Goal: Task Accomplishment & Management: Complete application form

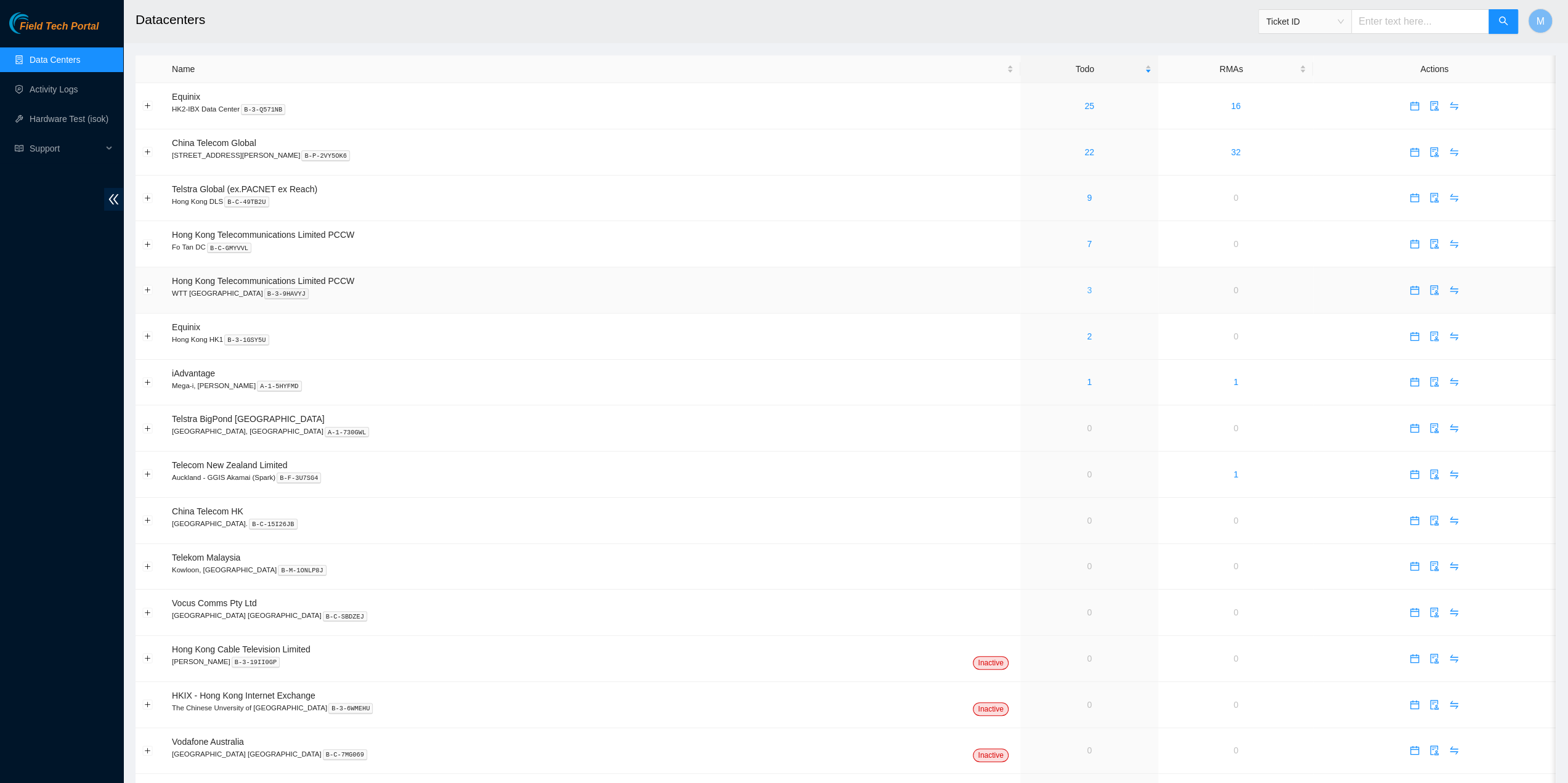
click at [1087, 295] on link "3" at bounding box center [1089, 290] width 5 height 10
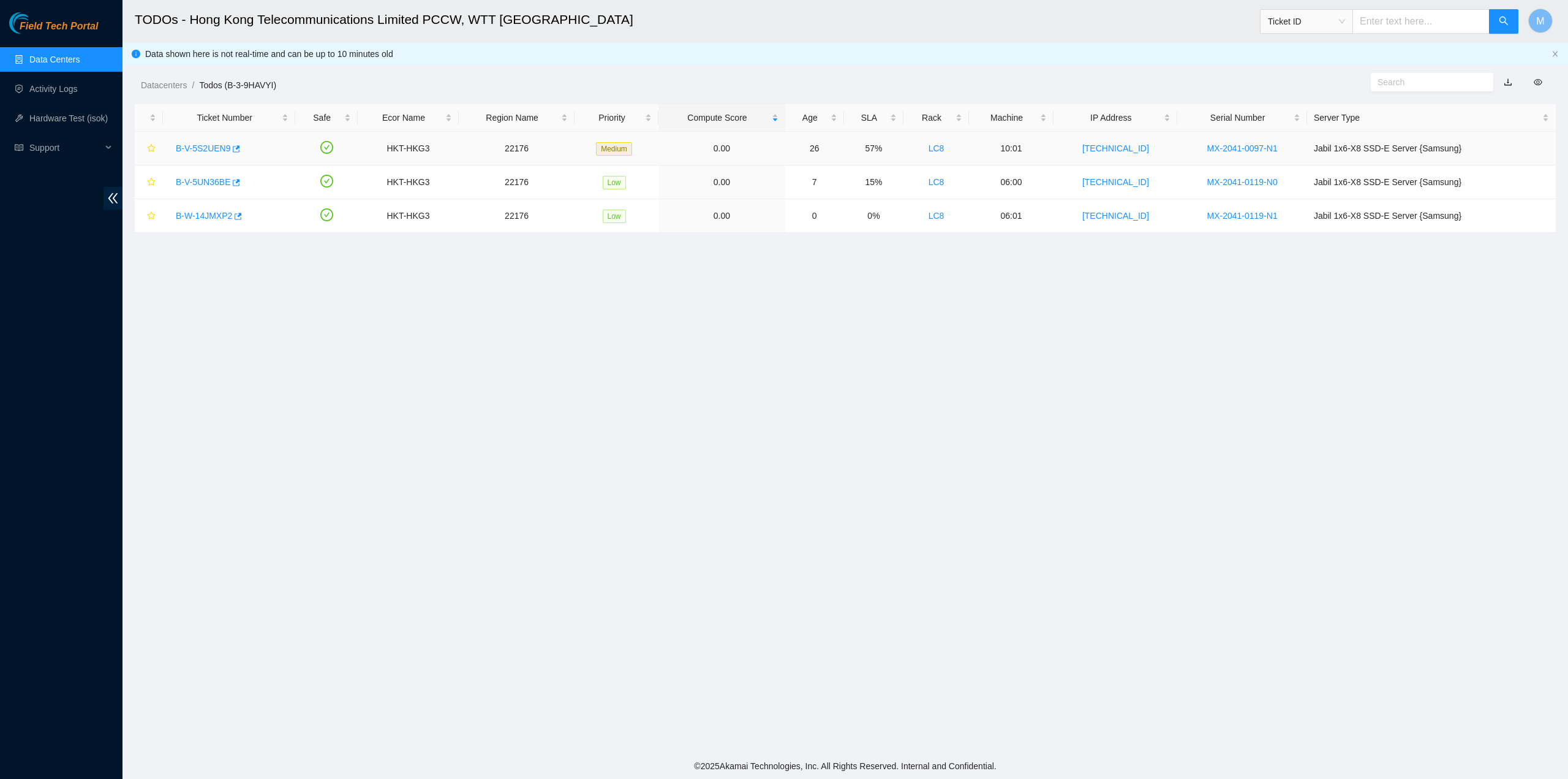
click at [201, 146] on link "B-V-5S2UEN9" at bounding box center [203, 148] width 54 height 10
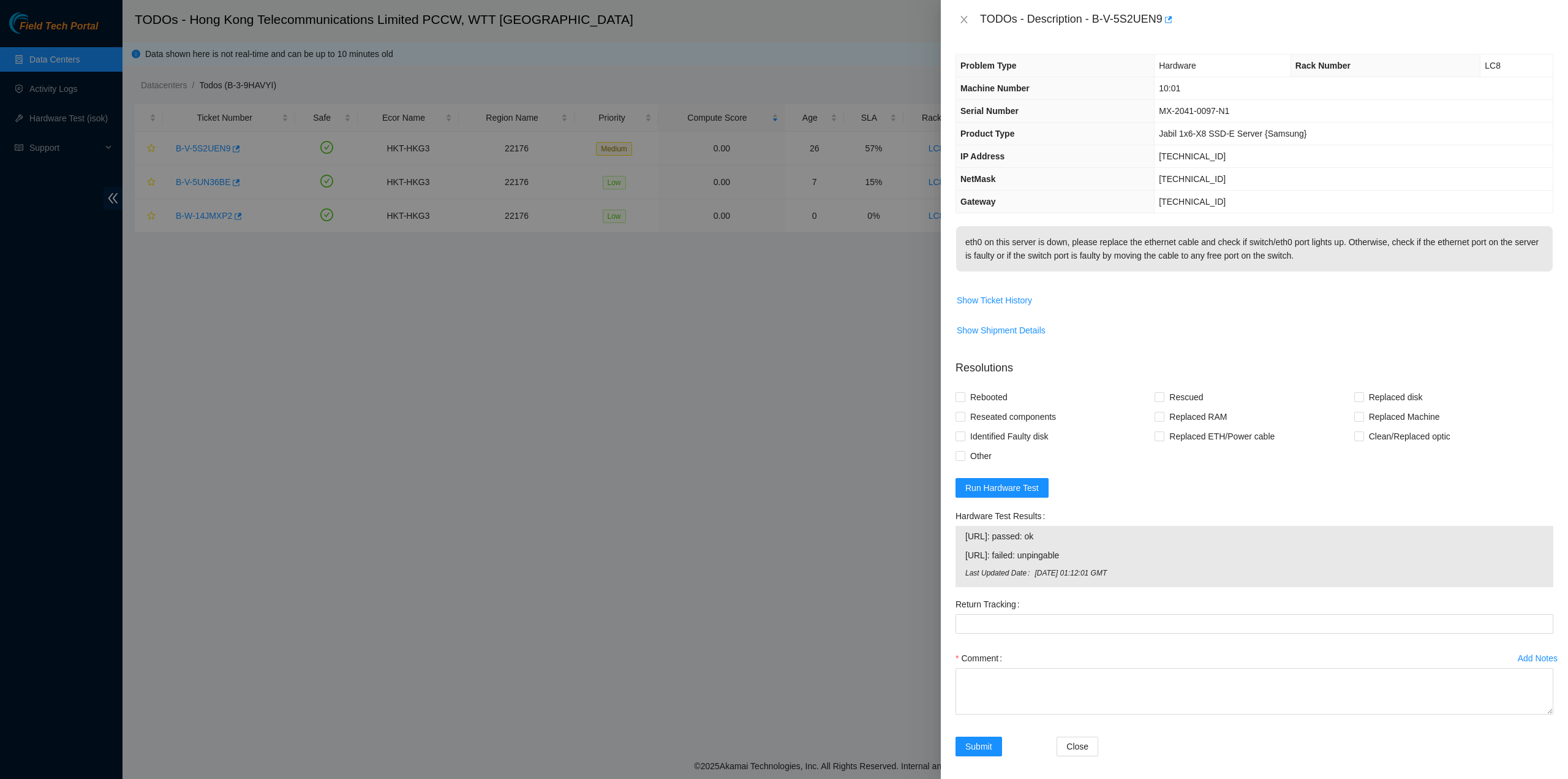
drag, startPoint x: 995, startPoint y: 489, endPoint x: 994, endPoint y: 482, distance: 7.1
click at [995, 489] on form "Resolutions Rebooted Rescued Replaced disk Reseated components Replaced RAM Rep…" at bounding box center [1254, 561] width 598 height 421
click at [1005, 494] on span "Run Hardware Test" at bounding box center [1002, 487] width 73 height 14
click at [986, 427] on span "Reseated components" at bounding box center [1013, 416] width 96 height 19
click at [964, 420] on input "Reseated components" at bounding box center [960, 416] width 9 height 9
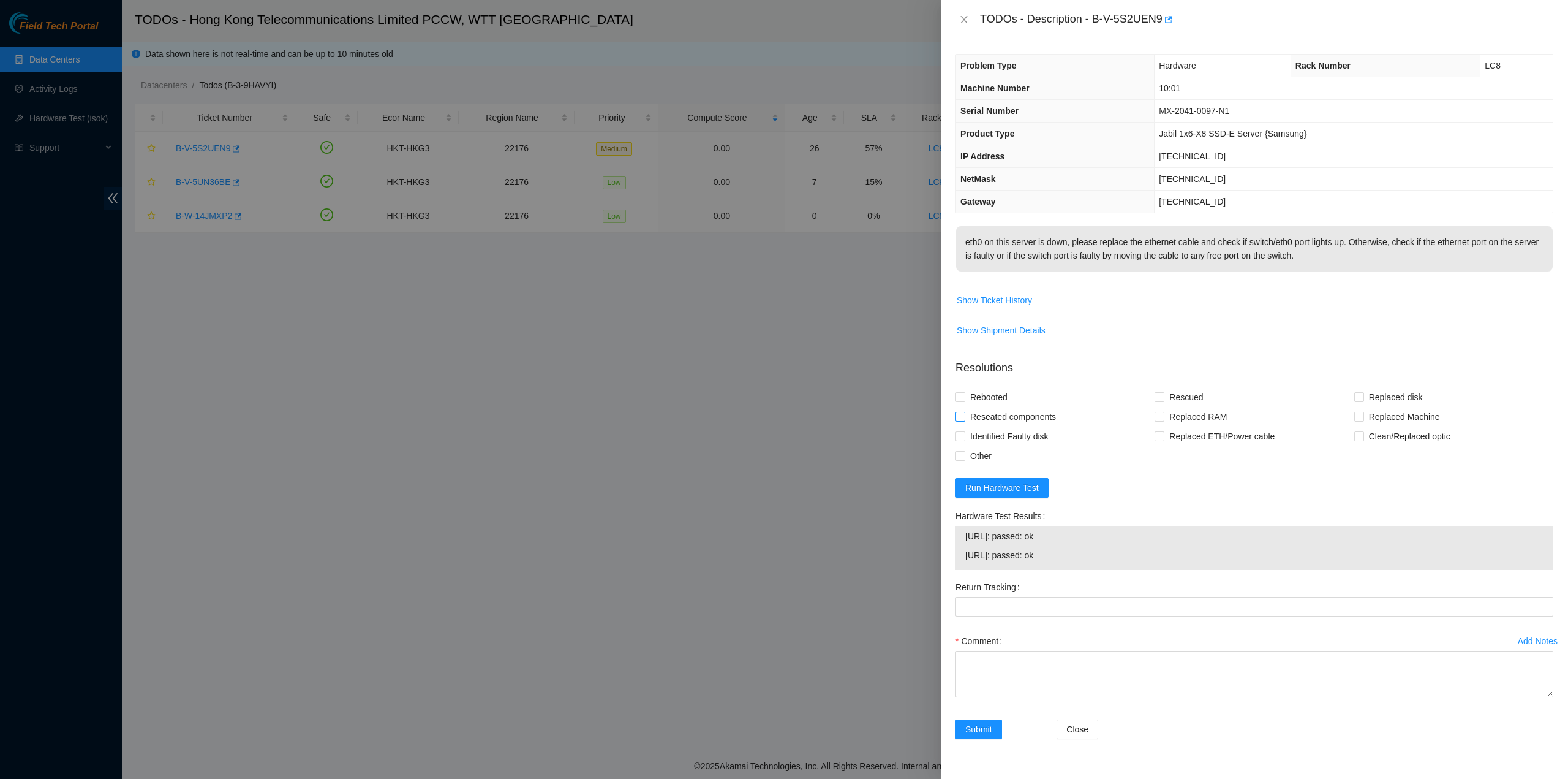
checkbox input "true"
click at [987, 407] on span "Rebooted" at bounding box center [989, 397] width 47 height 19
click at [964, 401] on input "Rebooted" at bounding box center [960, 397] width 9 height 9
checkbox input "true"
click at [1187, 407] on span "Rescued" at bounding box center [1186, 397] width 43 height 19
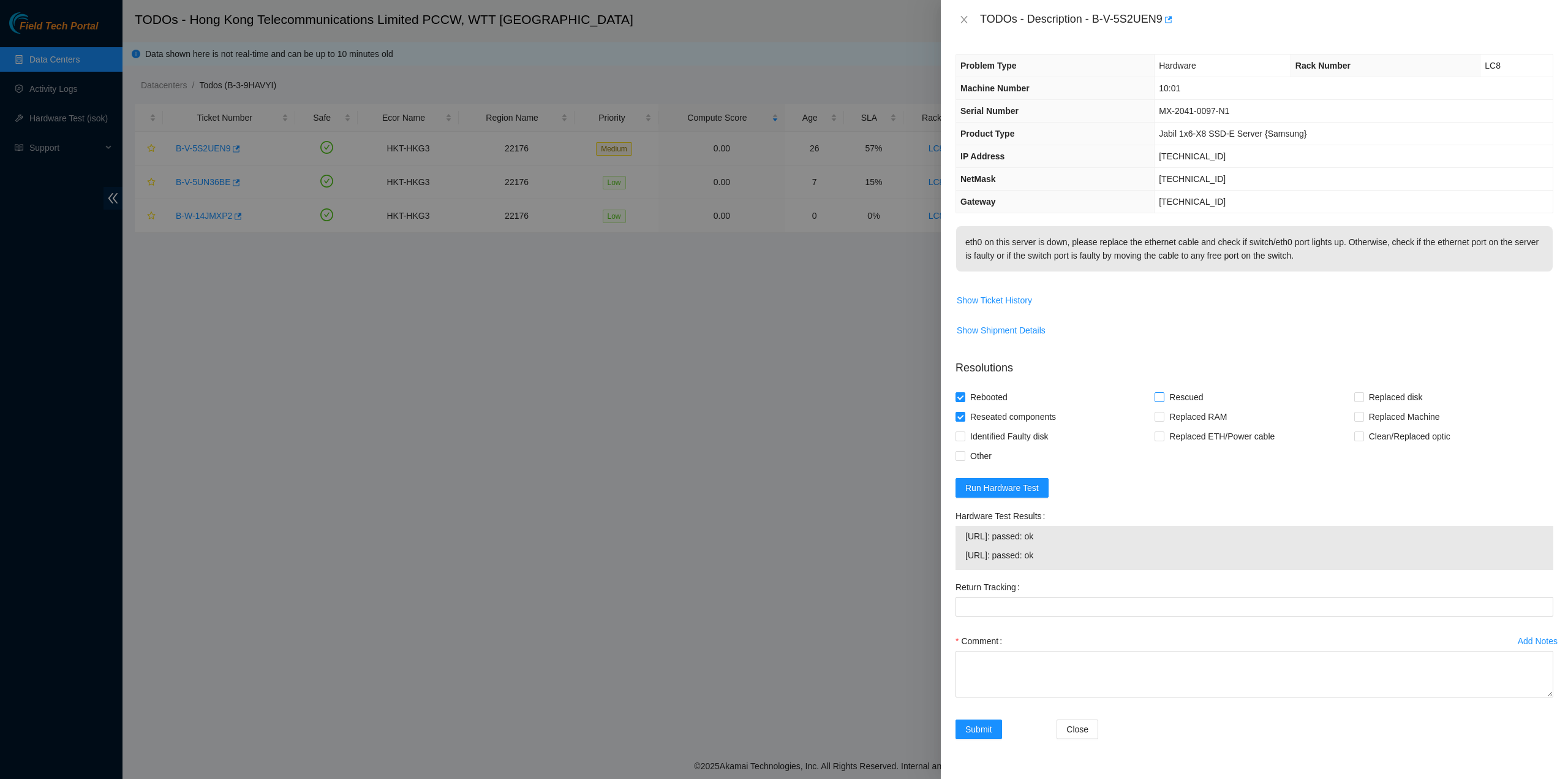
click at [1163, 401] on input "Rescued" at bounding box center [1159, 397] width 9 height 9
checkbox input "true"
click at [1055, 681] on textarea "Comment" at bounding box center [1254, 673] width 598 height 46
type textarea "pass ok"
click at [979, 736] on span "Submit" at bounding box center [979, 729] width 27 height 14
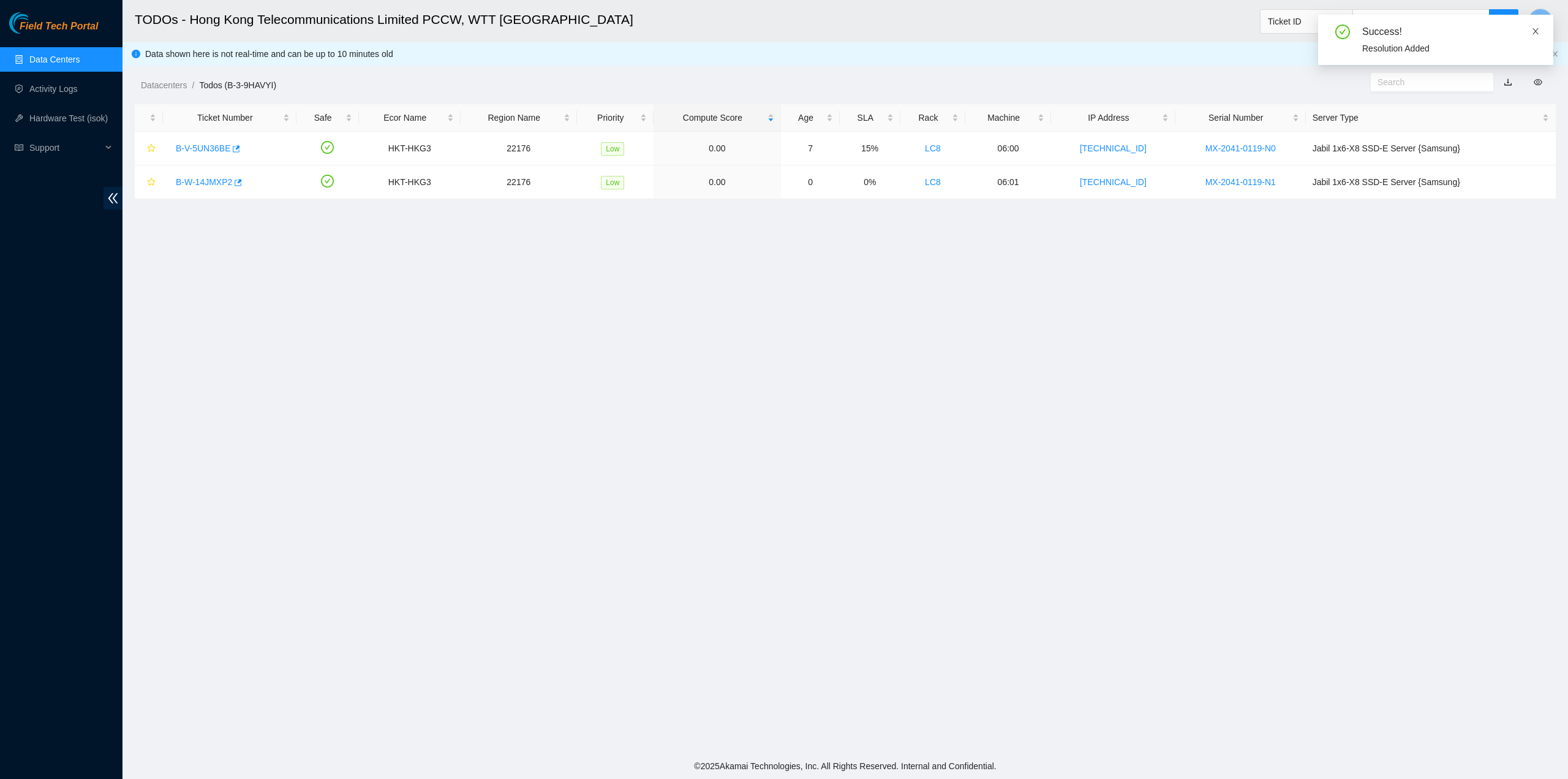
click at [1535, 31] on icon "close" at bounding box center [1535, 31] width 6 height 6
click at [198, 144] on link "B-V-5UN36BE" at bounding box center [203, 148] width 54 height 10
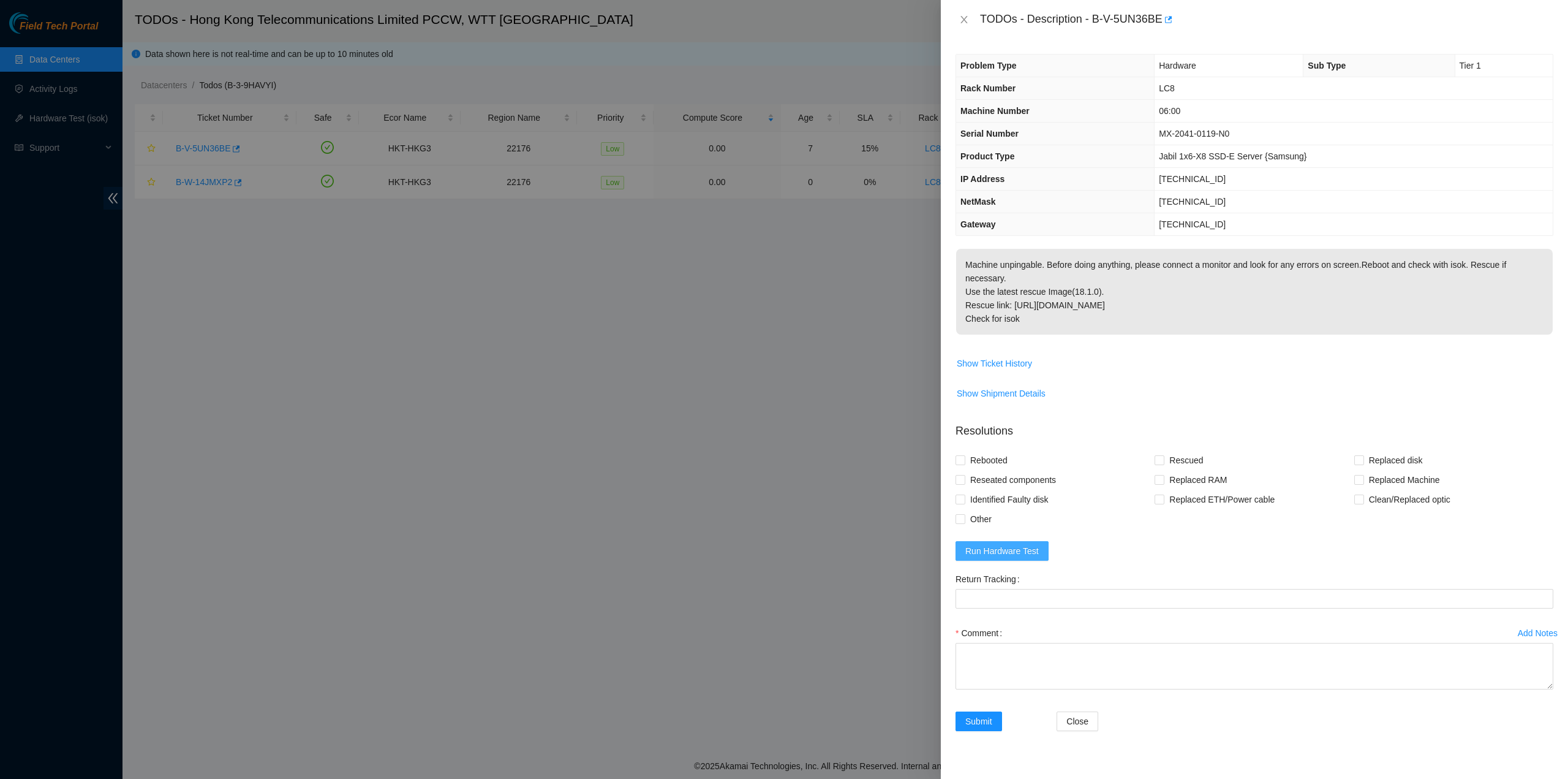
click at [996, 544] on span "Run Hardware Test" at bounding box center [1002, 551] width 73 height 14
click at [1532, 30] on icon "close" at bounding box center [1536, 31] width 9 height 9
drag, startPoint x: 1094, startPoint y: 18, endPoint x: 1114, endPoint y: 19, distance: 20.0
click at [1114, 19] on div "TODOs - Description - B-V-5UN36BE" at bounding box center [1266, 19] width 573 height 19
drag, startPoint x: 988, startPoint y: 459, endPoint x: 988, endPoint y: 452, distance: 7.0
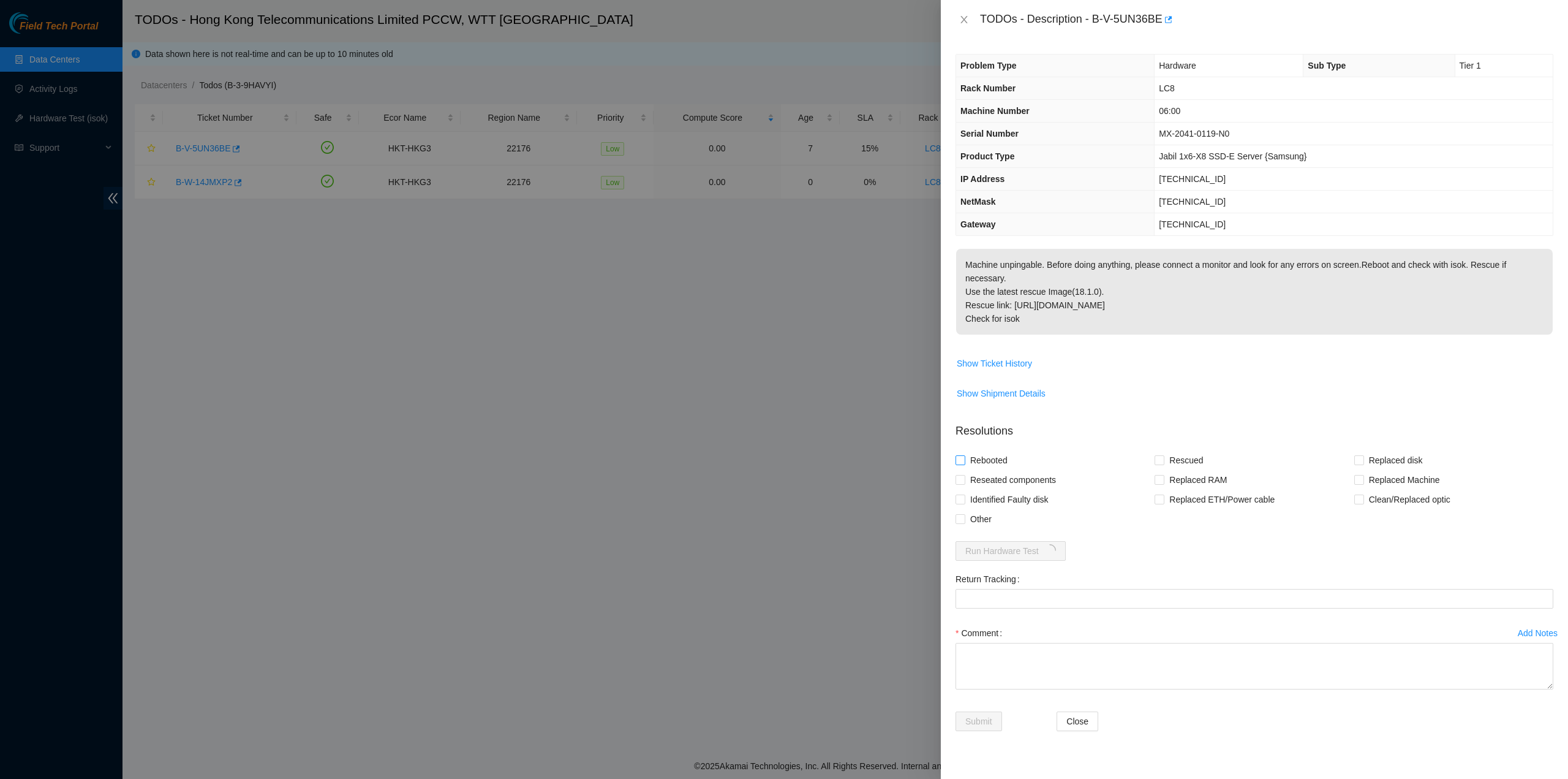
click at [988, 470] on span "Reseated components" at bounding box center [1013, 479] width 96 height 19
click at [964, 475] on input "Reseated components" at bounding box center [960, 479] width 9 height 9
checkbox input "true"
click at [985, 450] on span "Rebooted" at bounding box center [989, 459] width 47 height 19
click at [964, 455] on input "Rebooted" at bounding box center [960, 459] width 9 height 9
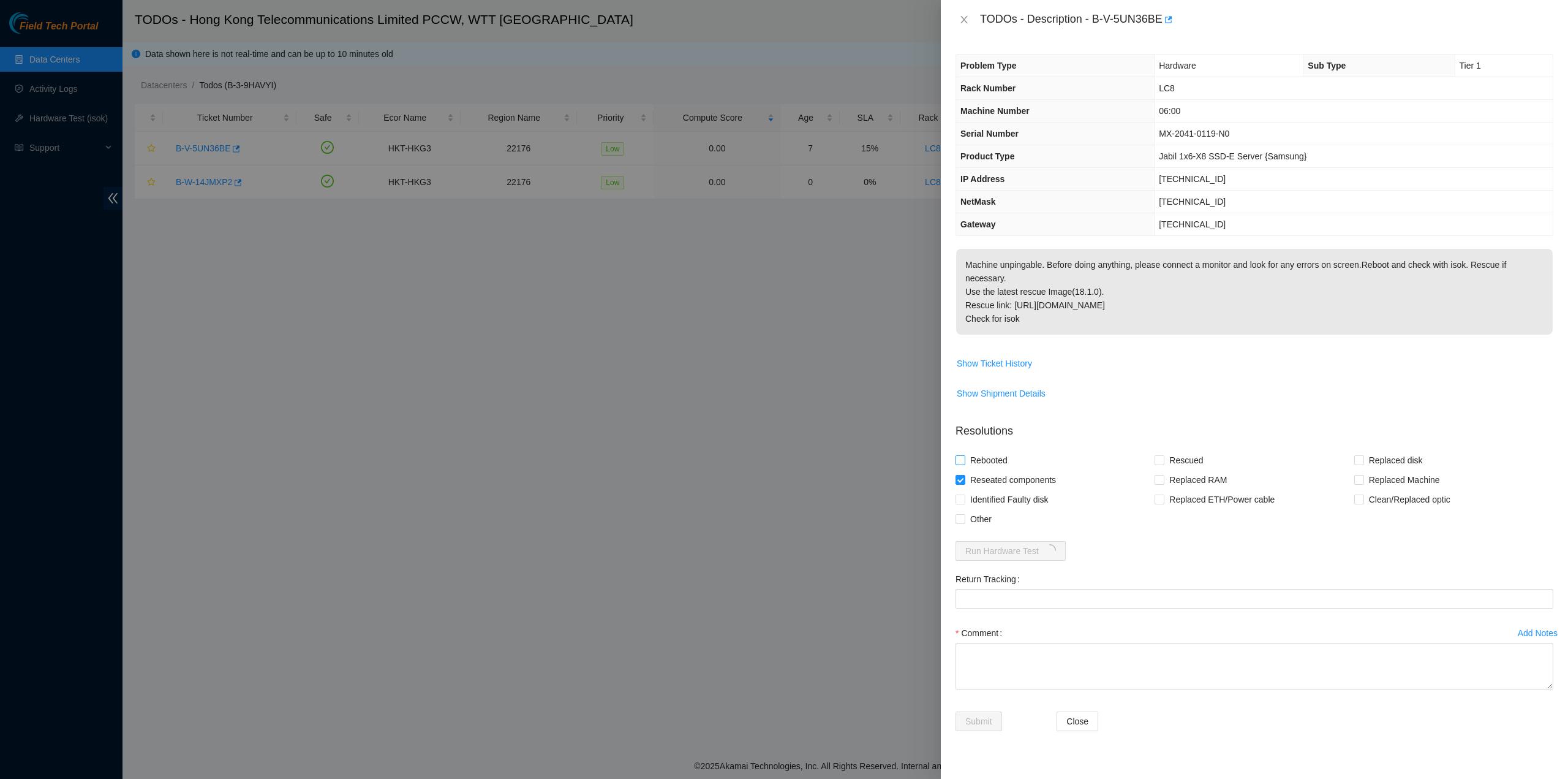
checkbox input "true"
click at [1182, 450] on span "Rescued" at bounding box center [1186, 459] width 43 height 19
click at [1163, 455] on input "Rescued" at bounding box center [1159, 459] width 9 height 9
checkbox input "true"
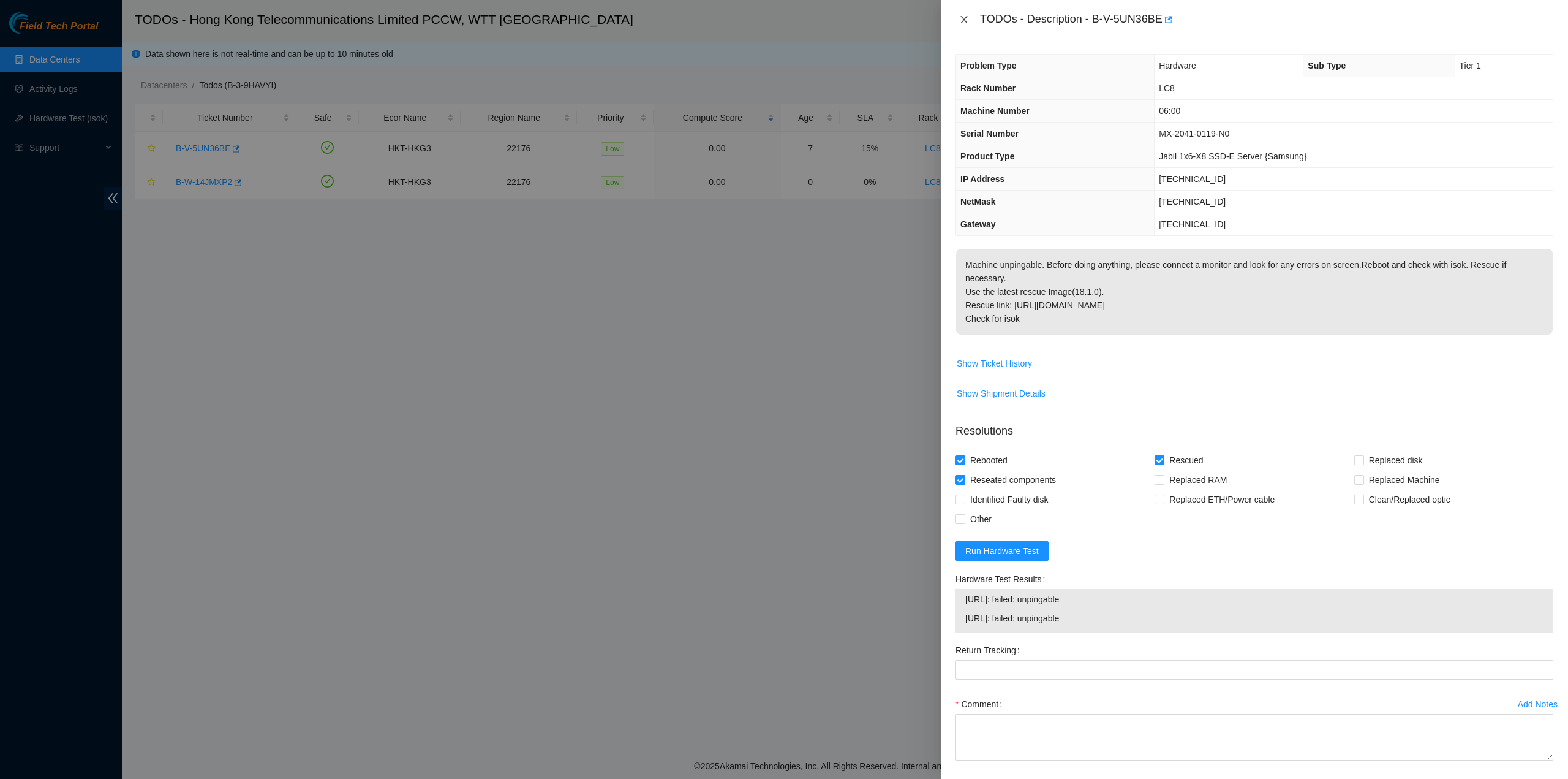
click at [967, 20] on icon "close" at bounding box center [964, 20] width 10 height 10
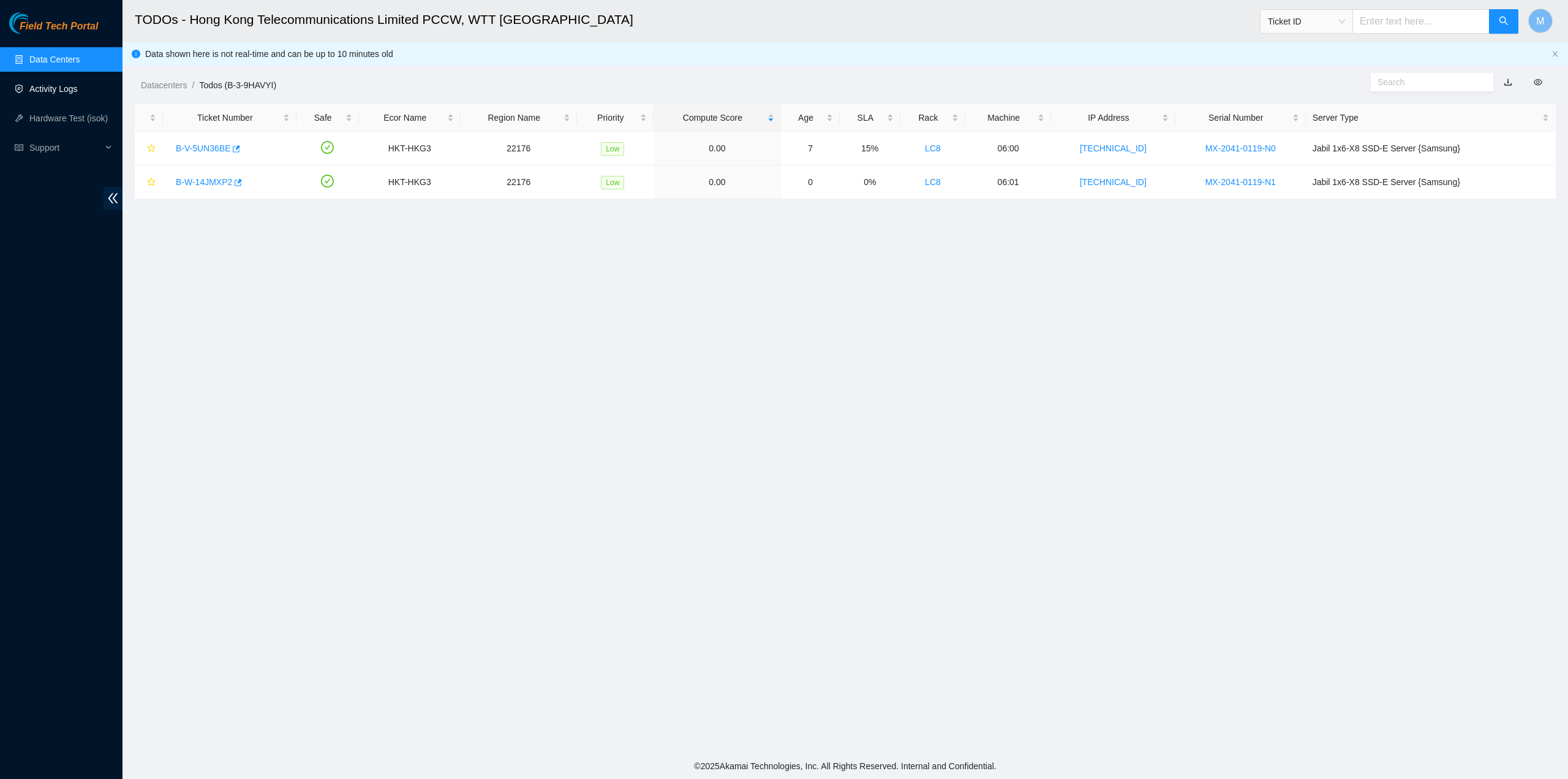
click at [73, 84] on link "Activity Logs" at bounding box center [53, 89] width 48 height 10
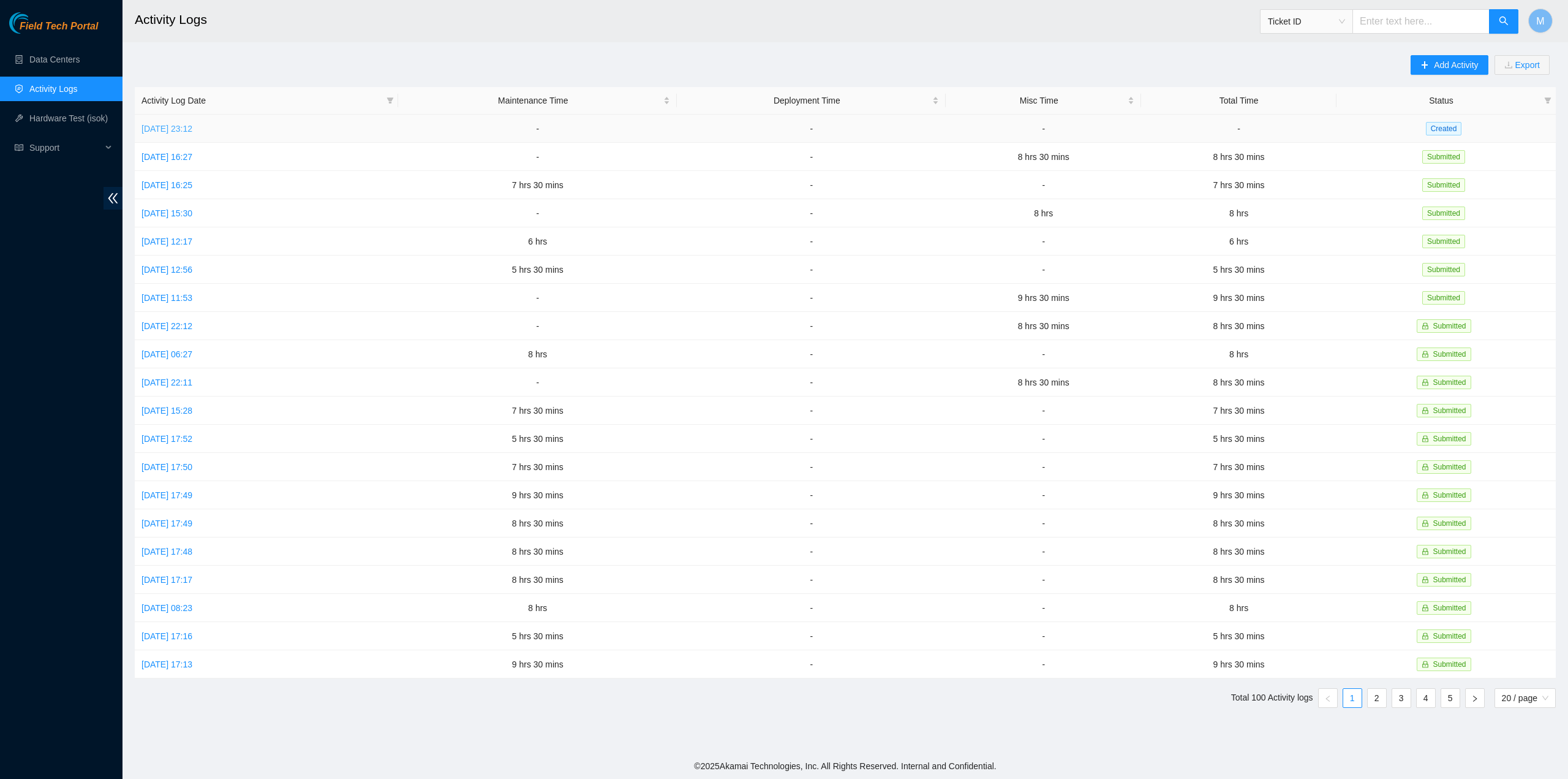
click at [184, 130] on link "[DATE] 23:12" at bounding box center [166, 129] width 51 height 10
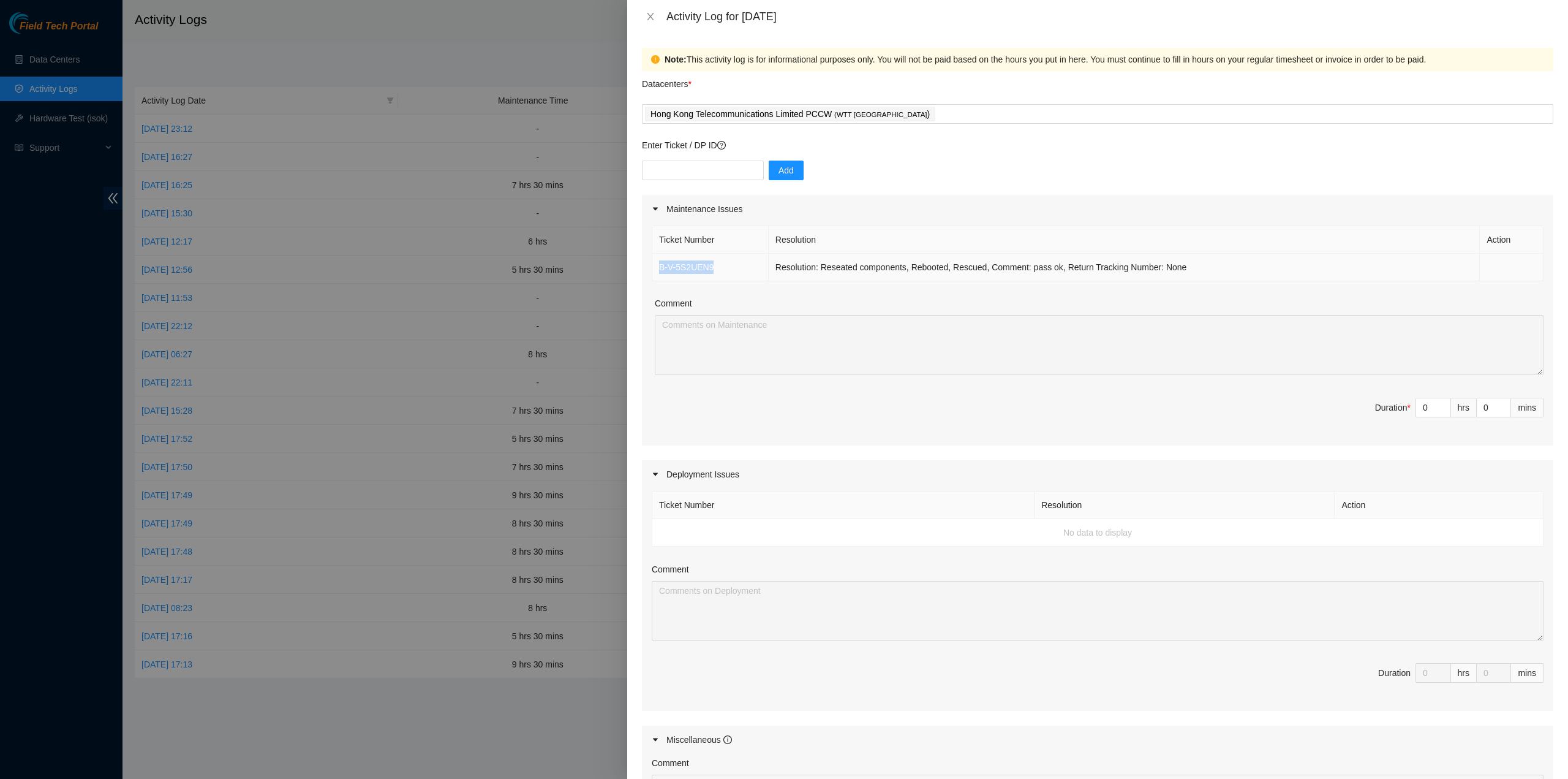
drag, startPoint x: 728, startPoint y: 272, endPoint x: 655, endPoint y: 264, distance: 73.4
click at [655, 264] on td "B-V-5S2UEN9" at bounding box center [710, 268] width 116 height 28
copy link "B-V-5S2UEN9"
click at [898, 118] on div "Hong Kong Telecommunications Limited PCCW ( WTT [GEOGRAPHIC_DATA] )" at bounding box center [1098, 114] width 906 height 17
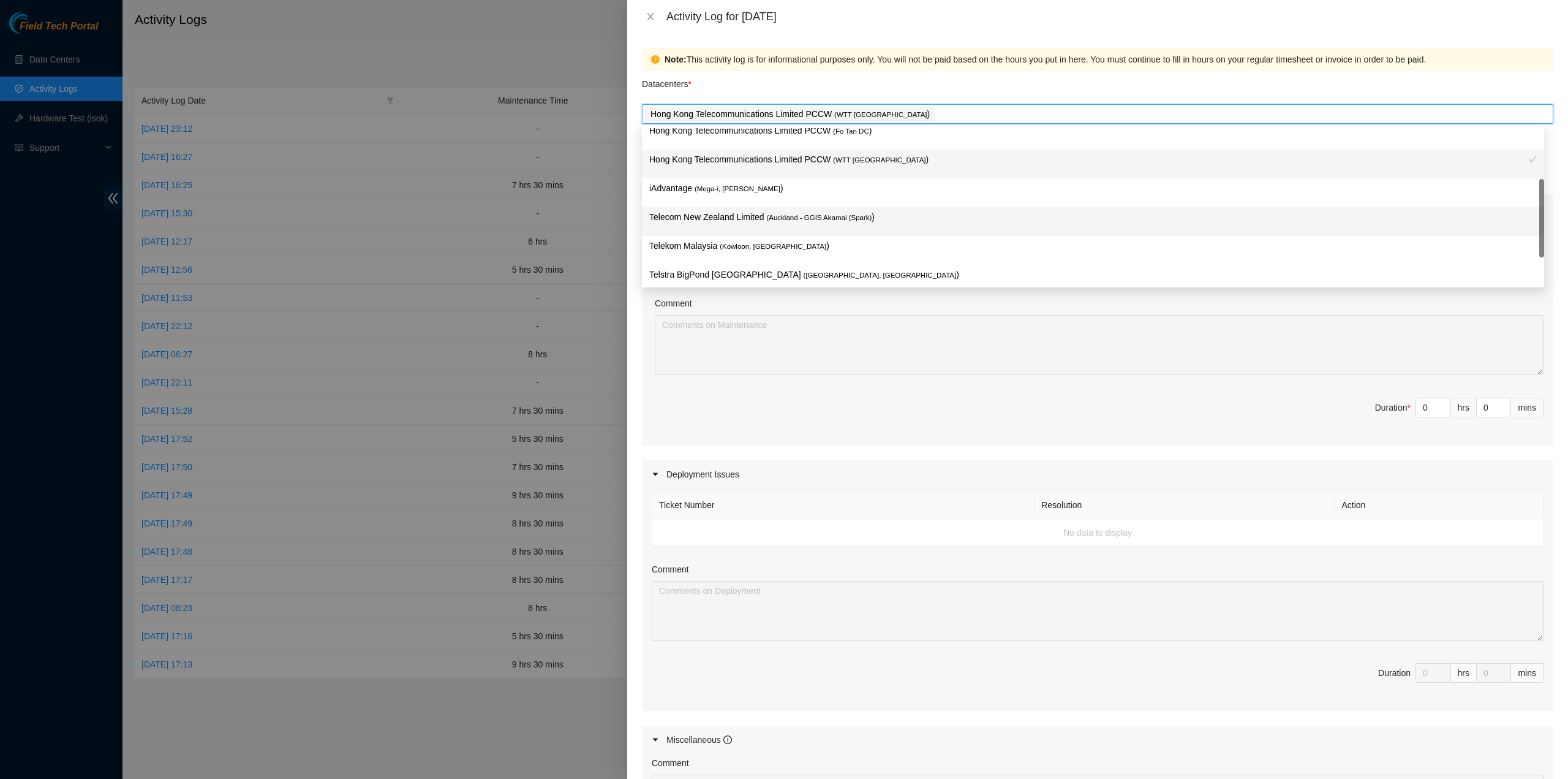
scroll to position [184, 0]
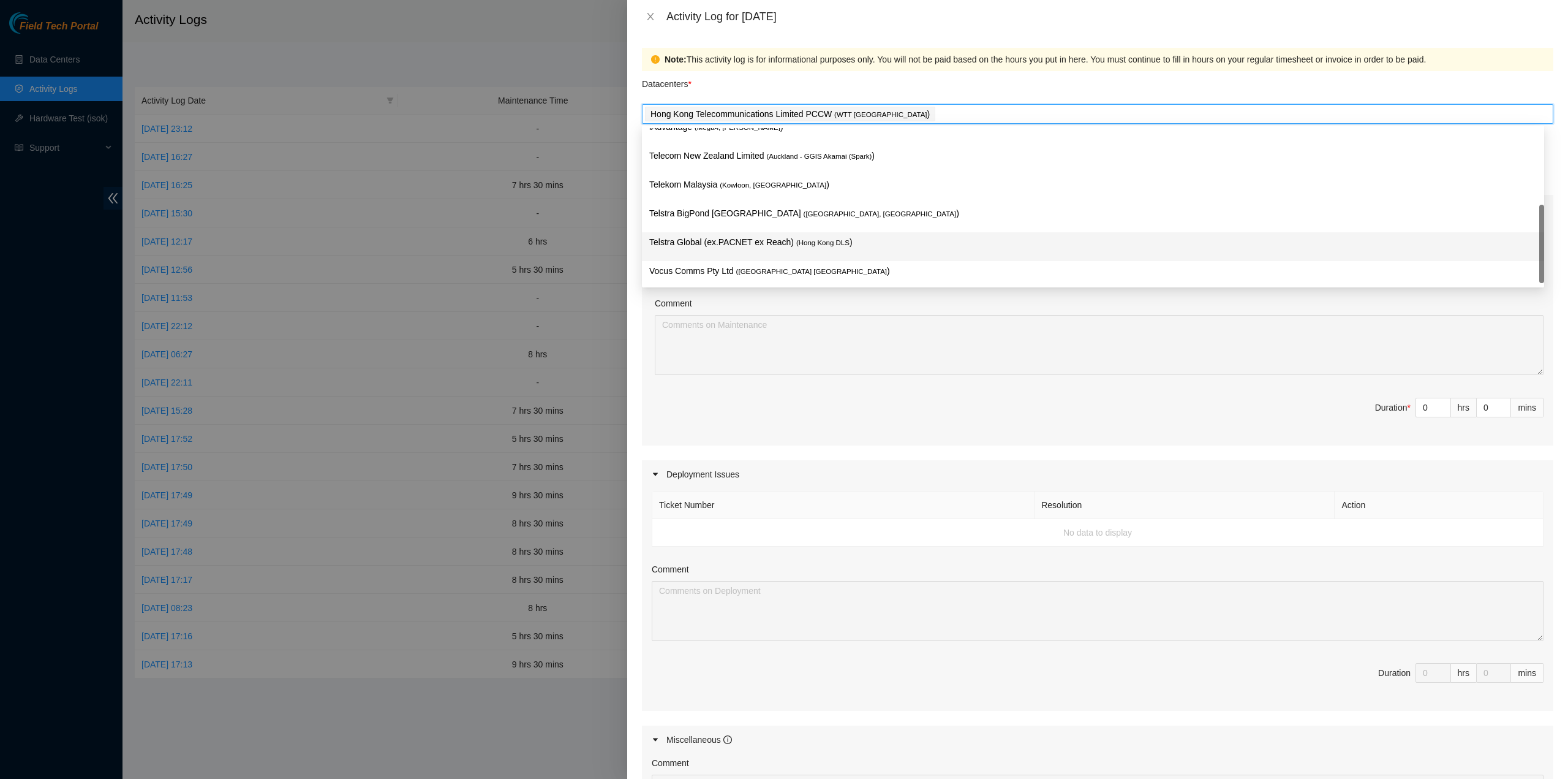
click at [828, 245] on span "( Hong Kong DLS" at bounding box center [823, 243] width 53 height 7
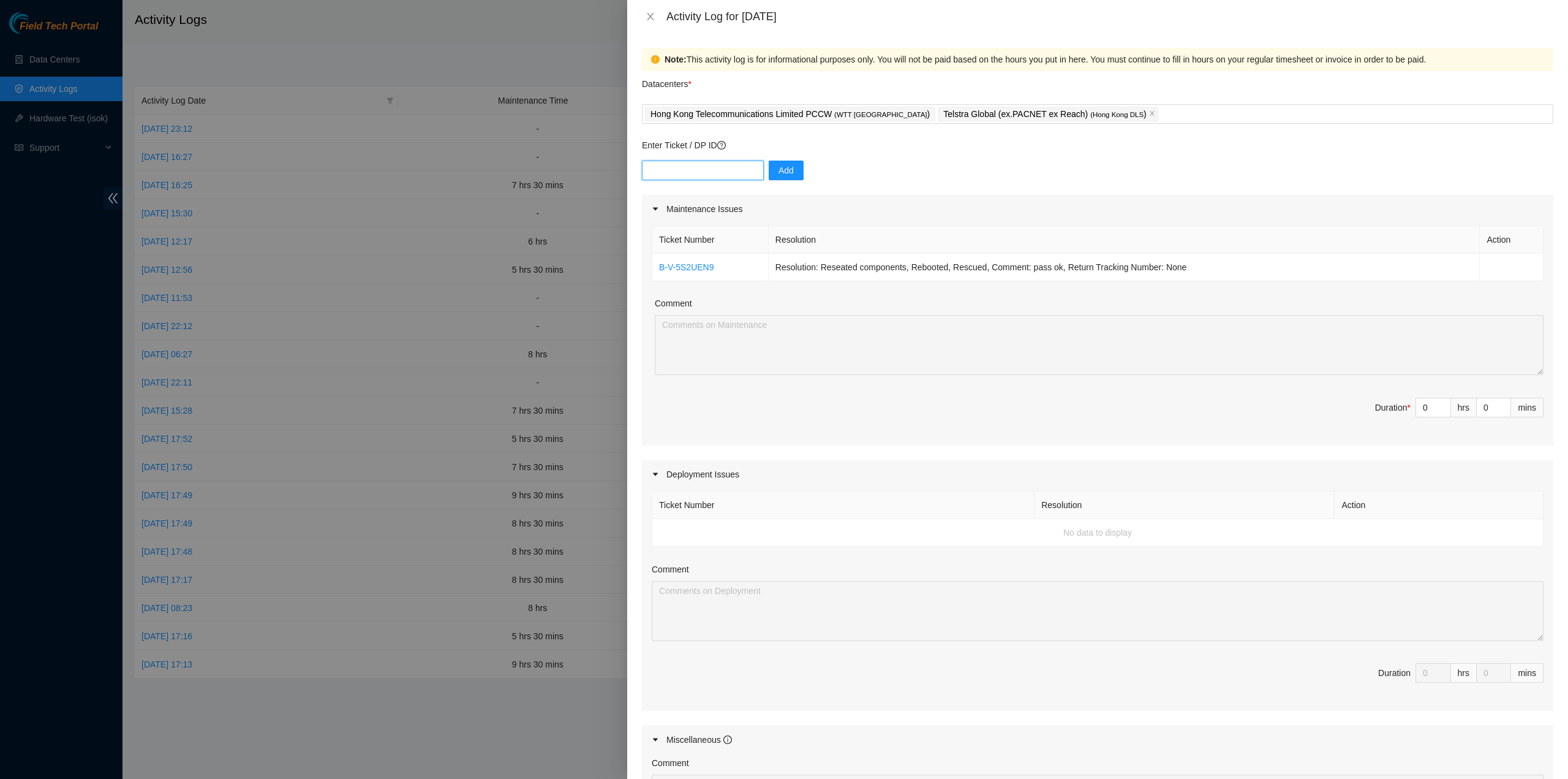
click at [687, 173] on input "text" at bounding box center [702, 170] width 122 height 19
paste input "B-V-5SU9QVT"
type input "B-V-5SU9QVT"
click at [786, 173] on button "Add" at bounding box center [786, 170] width 35 height 19
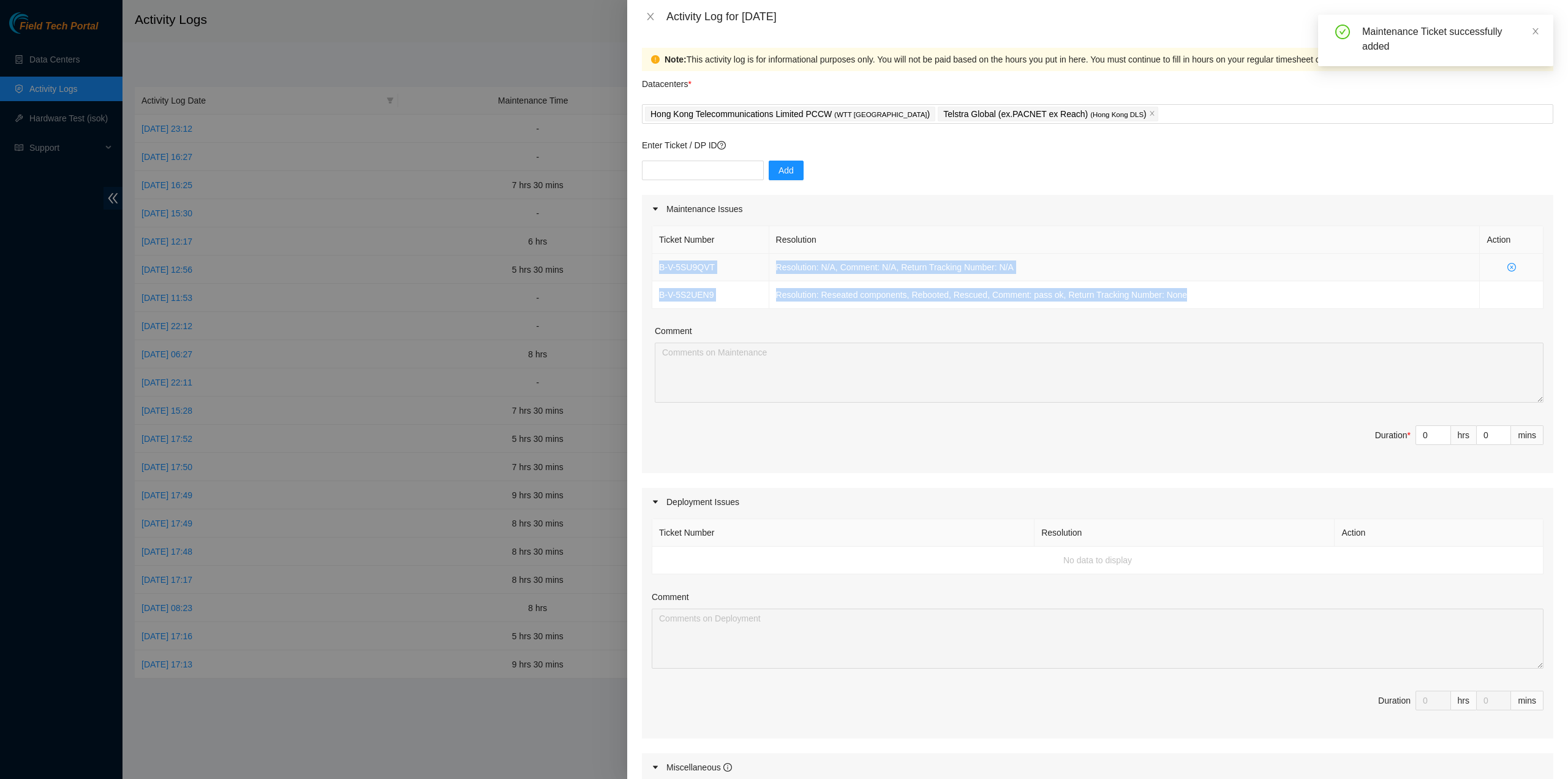
drag, startPoint x: 1198, startPoint y: 298, endPoint x: 660, endPoint y: 265, distance: 539.0
click at [657, 267] on tbody "B-V-5SU9QVT Resolution: N/A, Comment: N/A, Return Tracking Number: N/A B-V-5S2U…" at bounding box center [1098, 281] width 891 height 55
copy tbody "B-V-5SU9QVT Resolution: N/A, Comment: N/A, Return Tracking Number: N/A B-V-5S2U…"
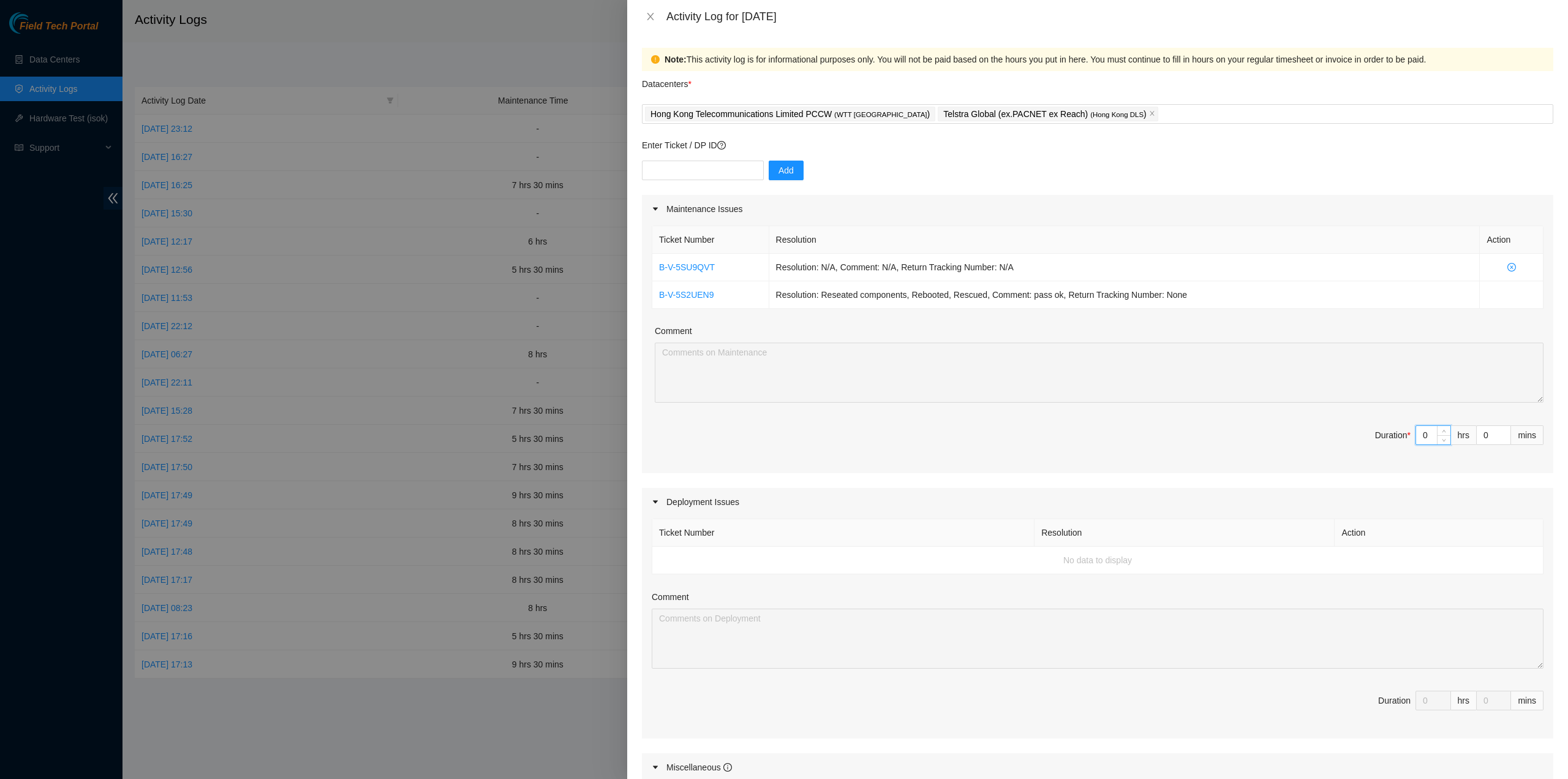
drag, startPoint x: 1421, startPoint y: 437, endPoint x: 1383, endPoint y: 430, distance: 38.6
click at [1383, 430] on span "Duration * 0 hrs 0 mins" at bounding box center [1097, 442] width 892 height 34
type input "6"
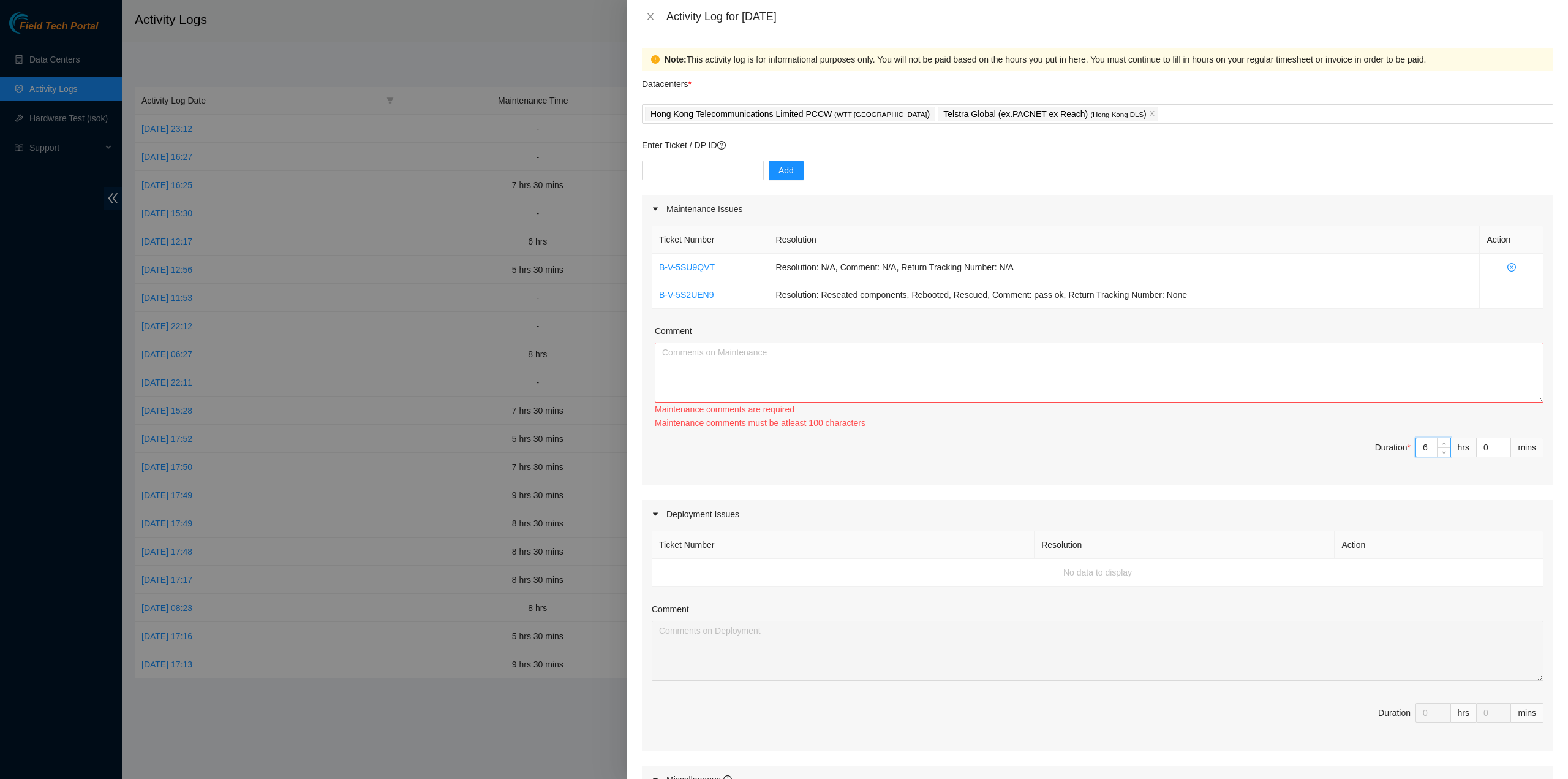
type input "6"
type input "3"
type input "30"
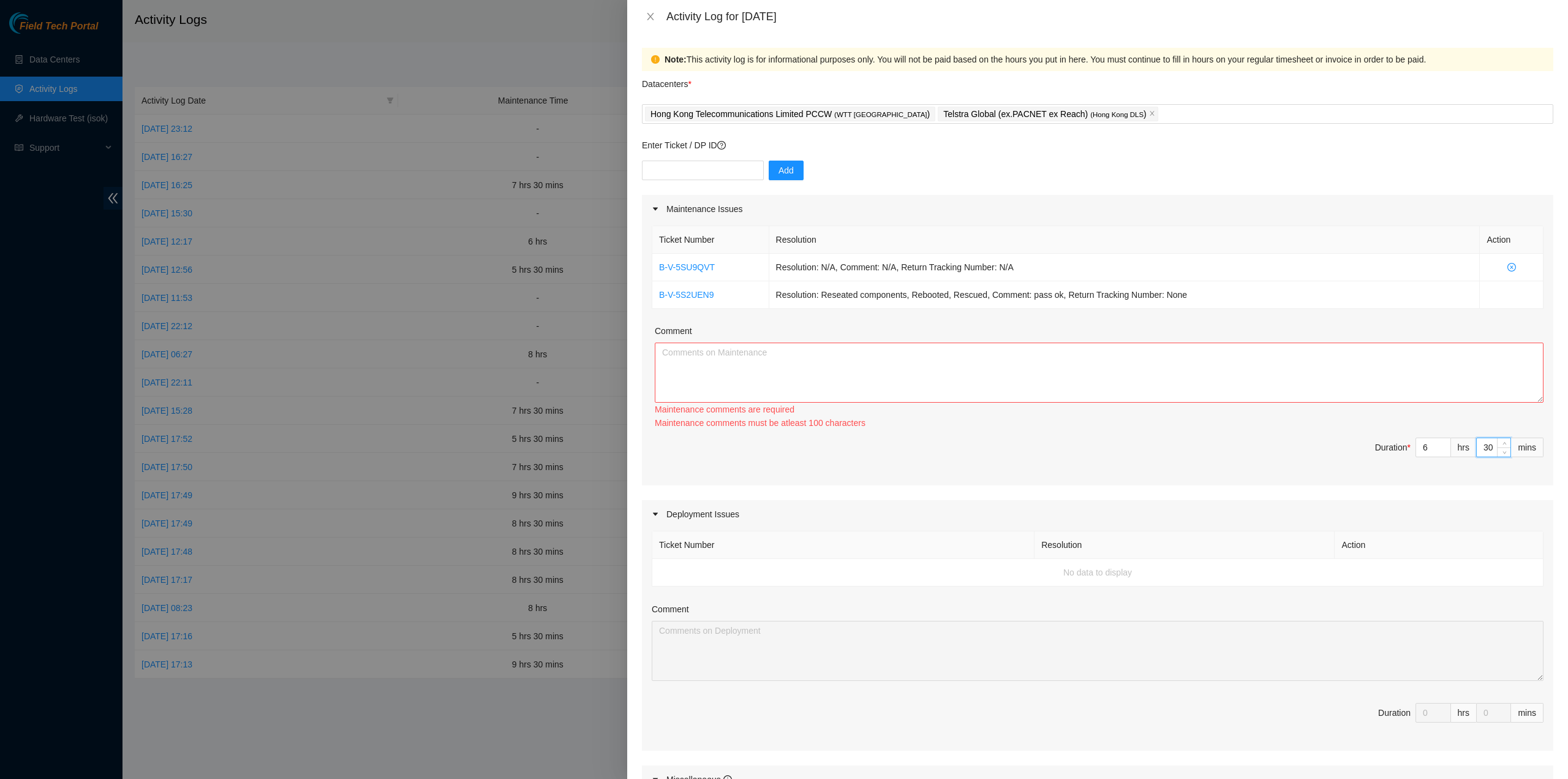
type input "30"
click at [1056, 387] on textarea "Comment" at bounding box center [1099, 372] width 888 height 60
paste textarea "B-V-5SU9QVT Resolution: N/A, Comment: N/A, Return Tracking Number: N/A B-V-5S2U…"
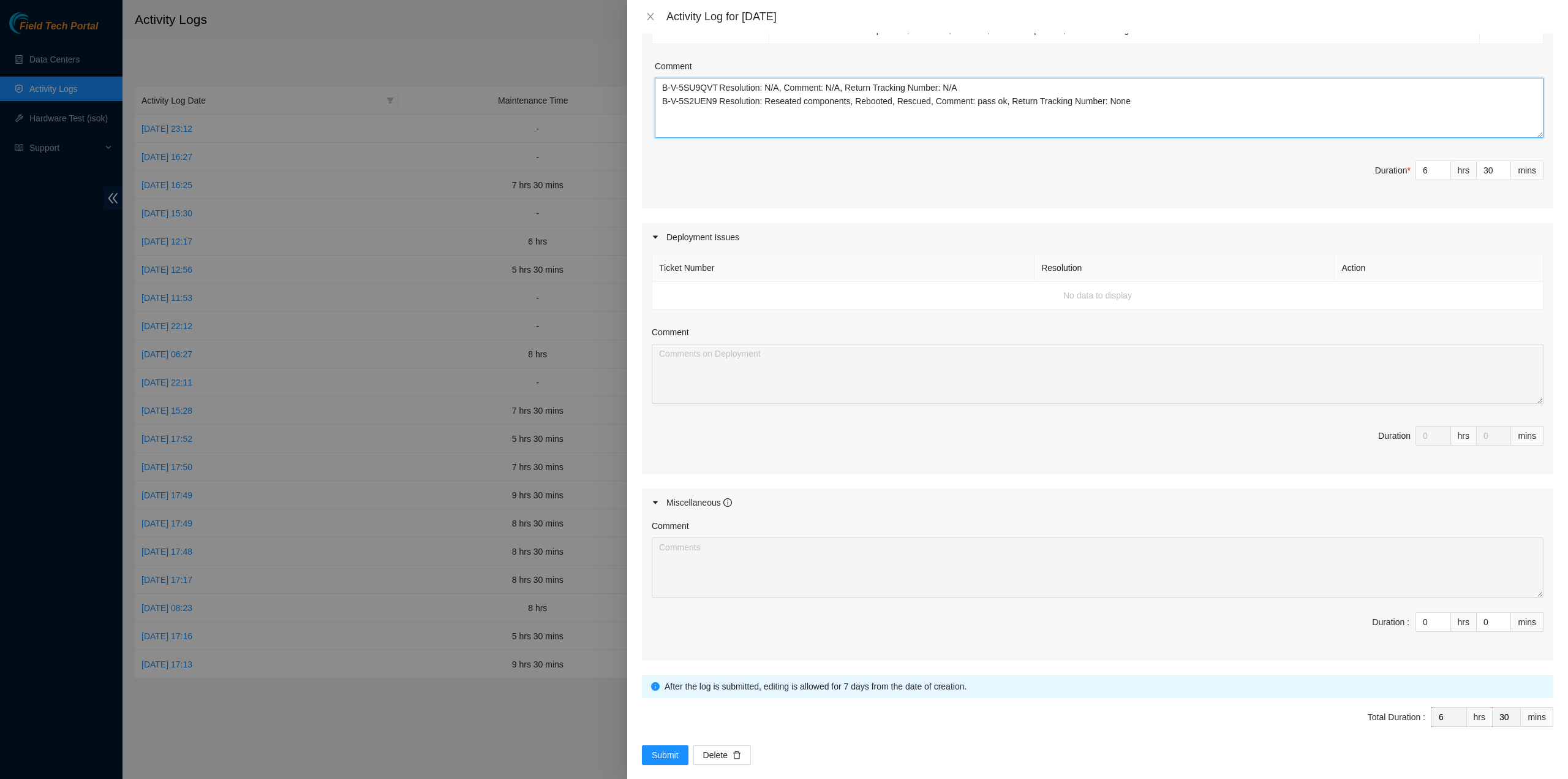
scroll to position [276, 0]
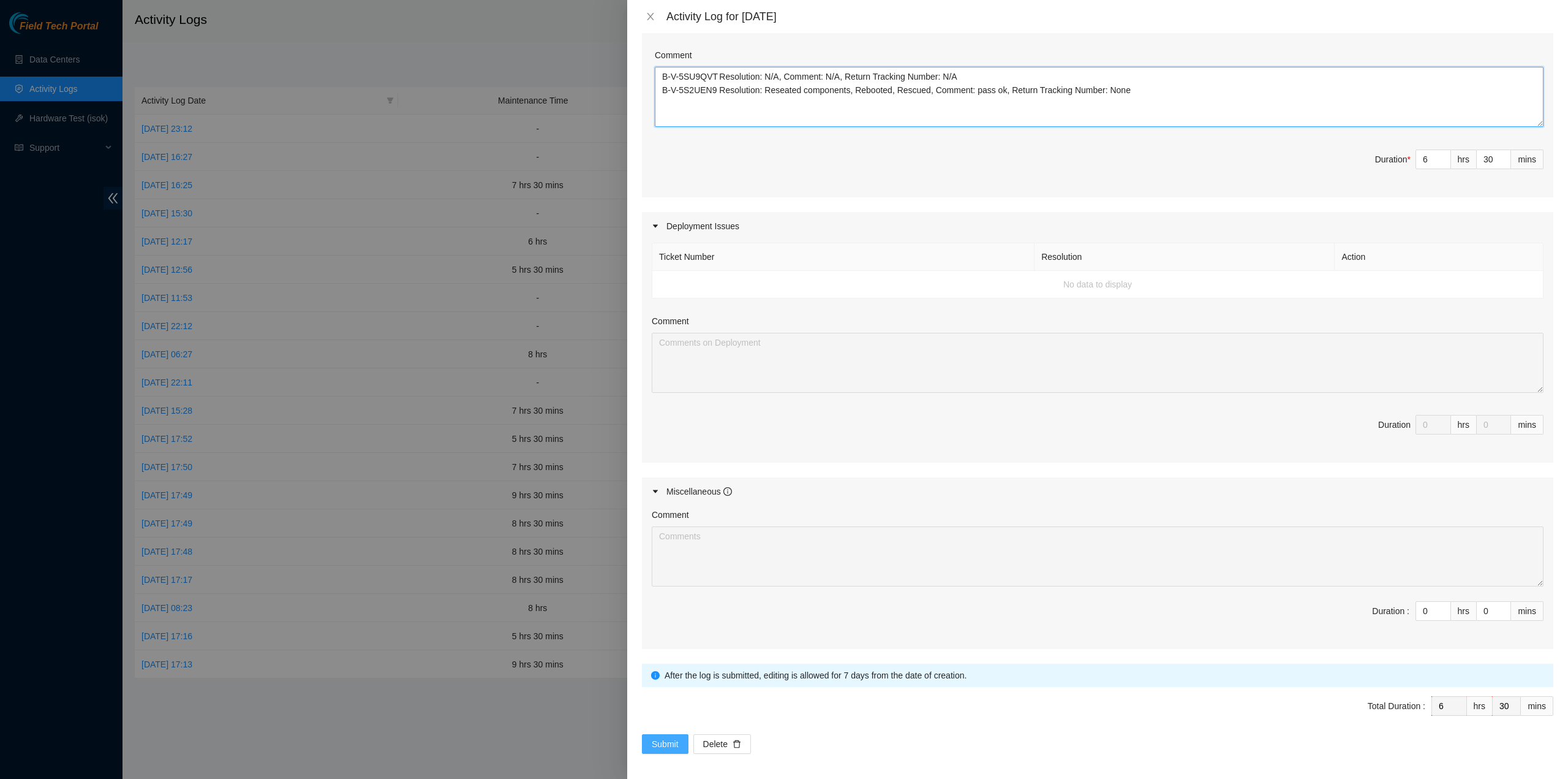
type textarea "B-V-5SU9QVT Resolution: N/A, Comment: N/A, Return Tracking Number: N/A B-V-5S2U…"
click at [673, 740] on span "Submit" at bounding box center [665, 743] width 27 height 14
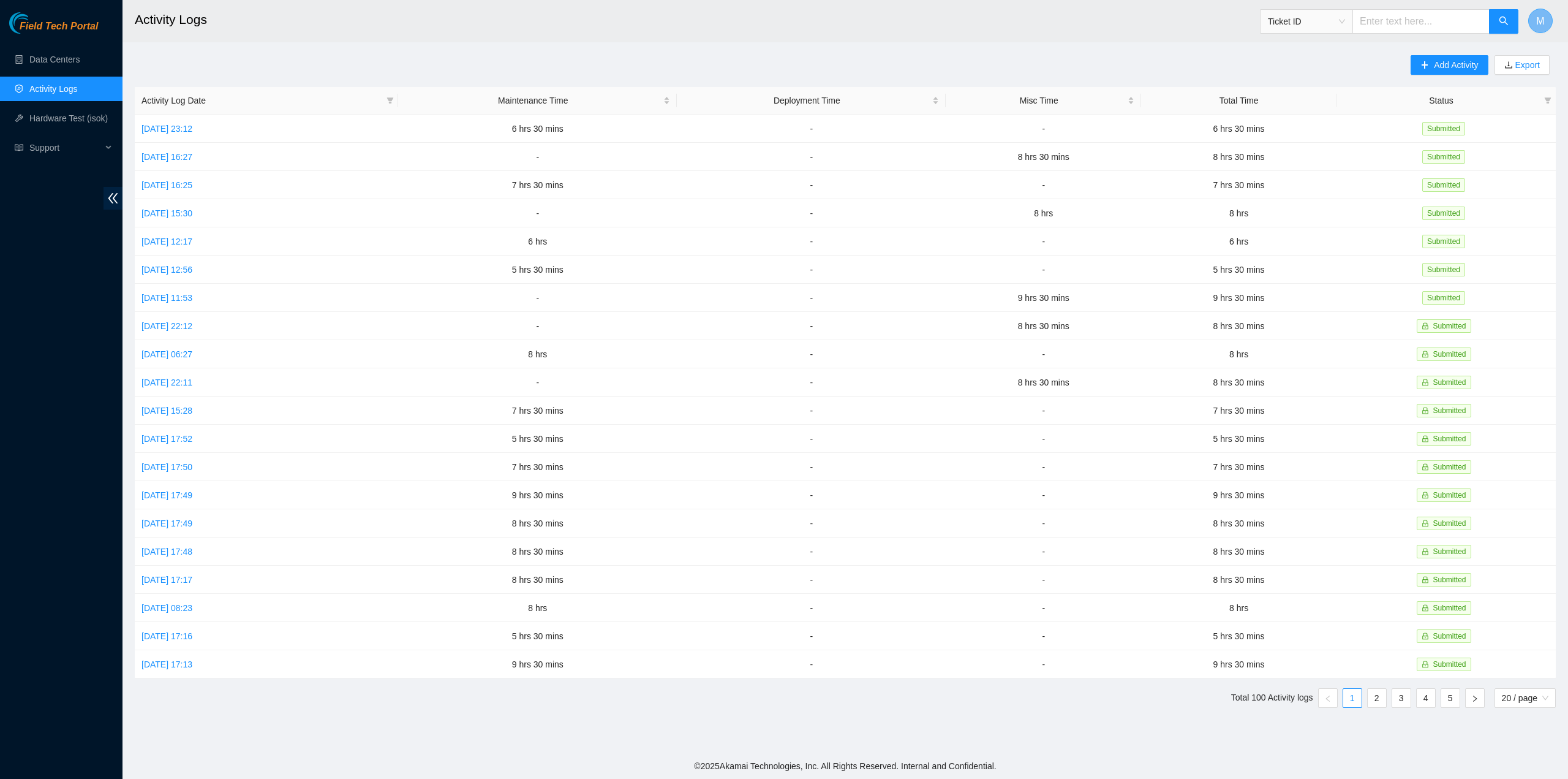
click at [1537, 25] on span "M" at bounding box center [1540, 21] width 8 height 15
click at [1462, 106] on link "Logout" at bounding box center [1449, 108] width 26 height 10
